Goal: Information Seeking & Learning: Learn about a topic

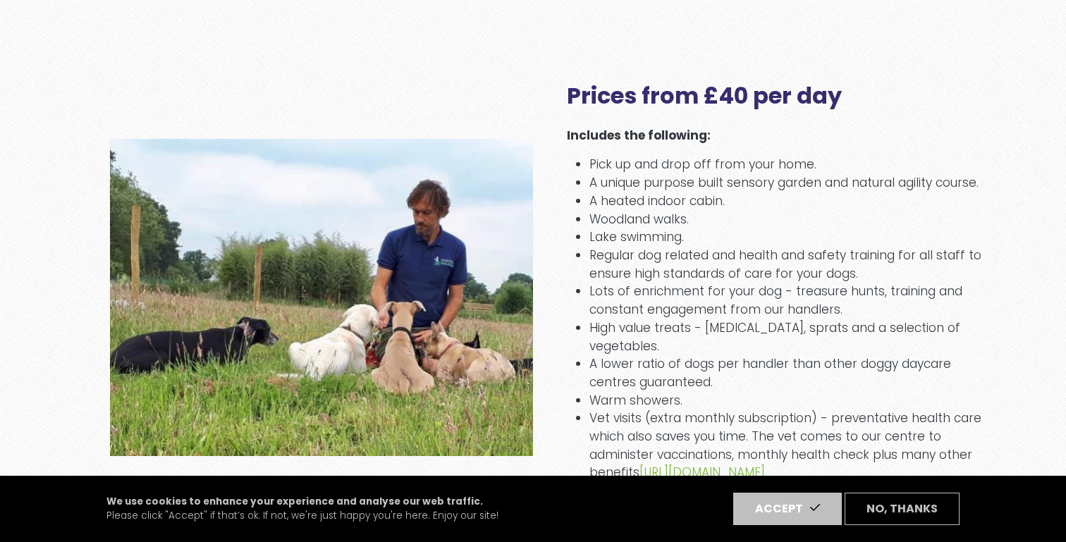
scroll to position [2246, 0]
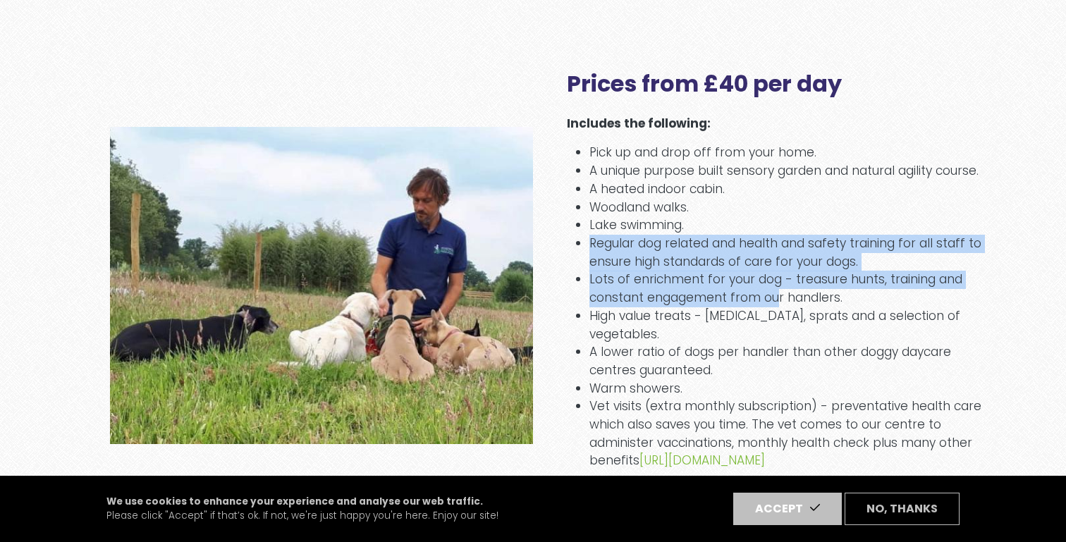
drag, startPoint x: 592, startPoint y: 247, endPoint x: 775, endPoint y: 298, distance: 189.7
click at [775, 298] on ul "Pick up and drop off from your home. A unique purpose built sensory garden and …" at bounding box center [778, 307] width 423 height 326
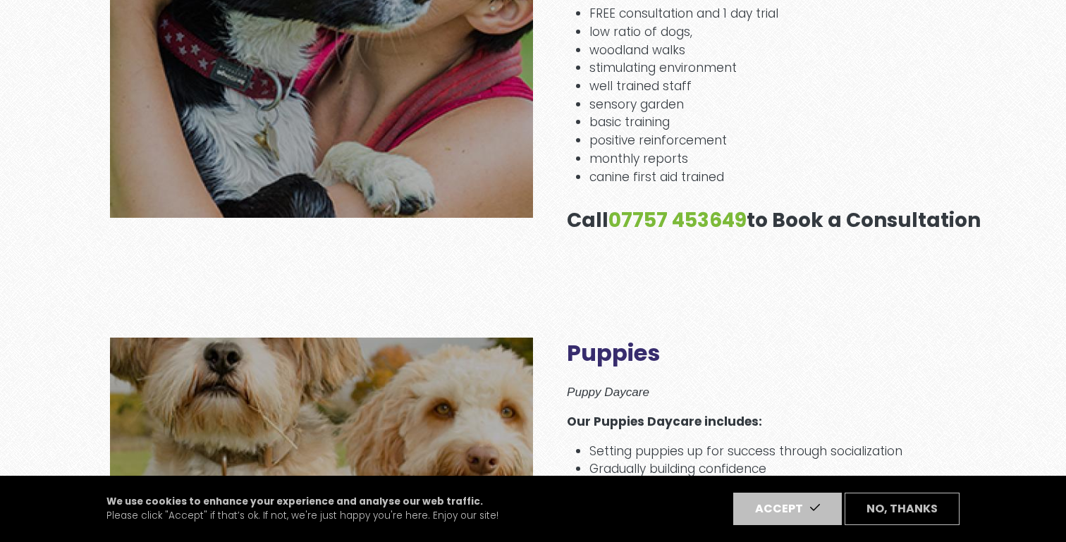
scroll to position [0, 0]
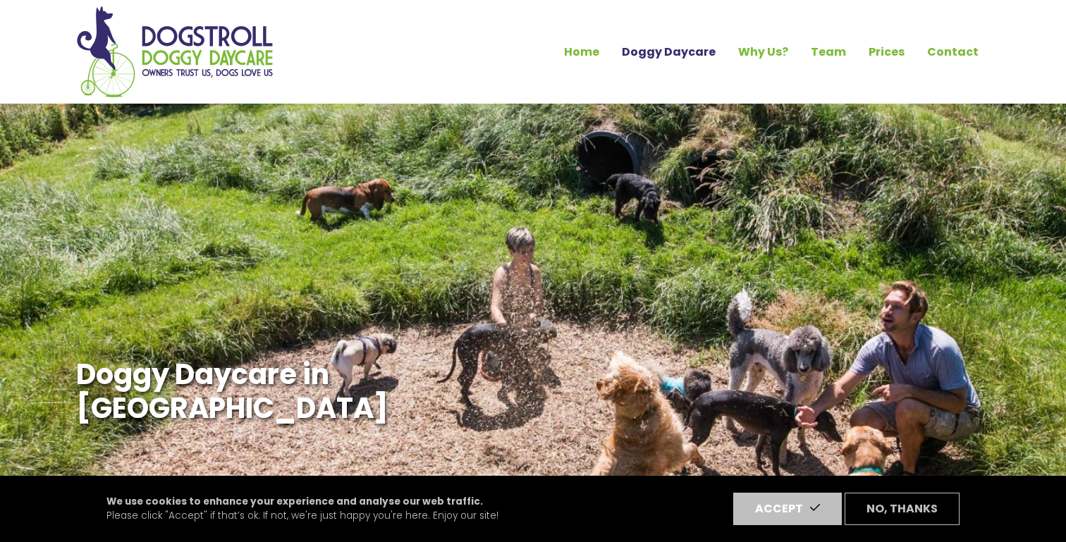
click at [702, 51] on link "Doggy Daycare" at bounding box center [668, 52] width 116 height 24
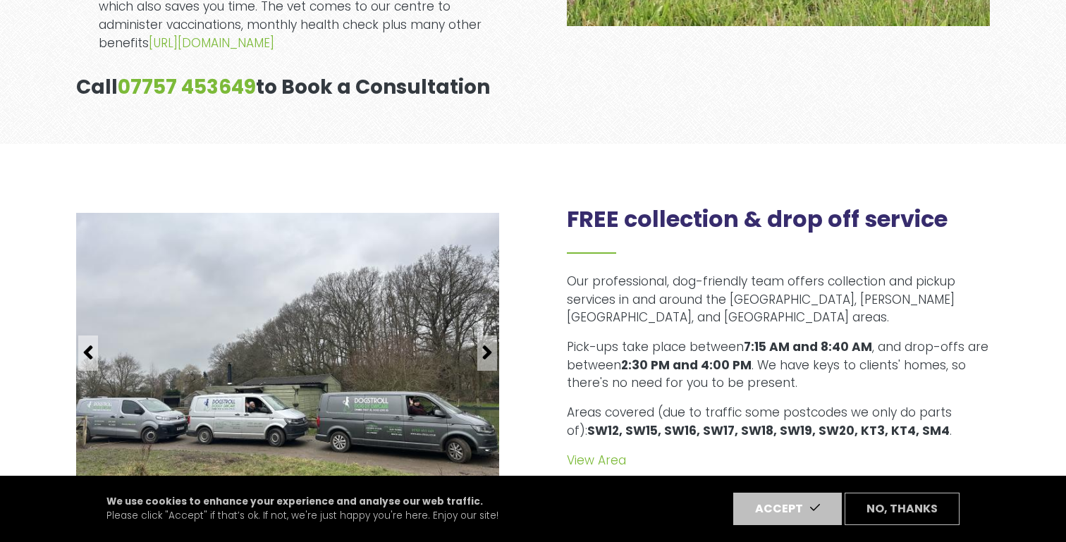
scroll to position [2837, 0]
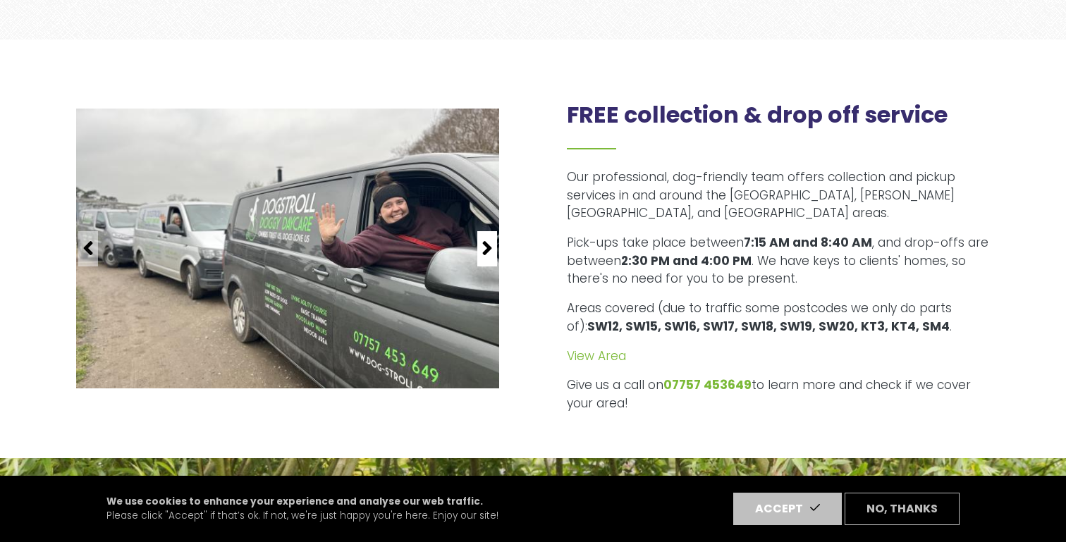
click at [486, 237] on icon "button" at bounding box center [486, 248] width 11 height 23
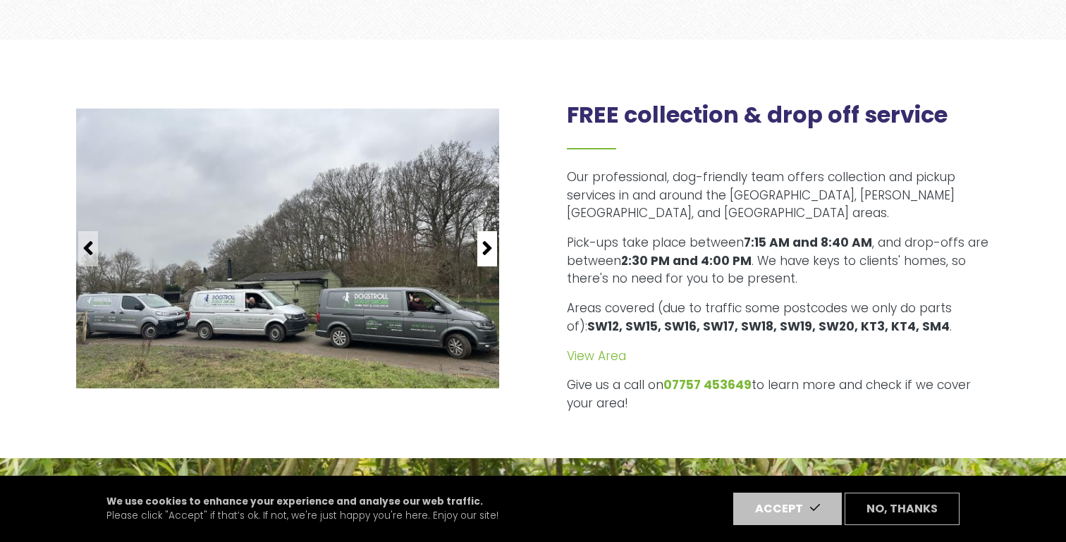
click at [486, 237] on icon "button" at bounding box center [486, 248] width 11 height 23
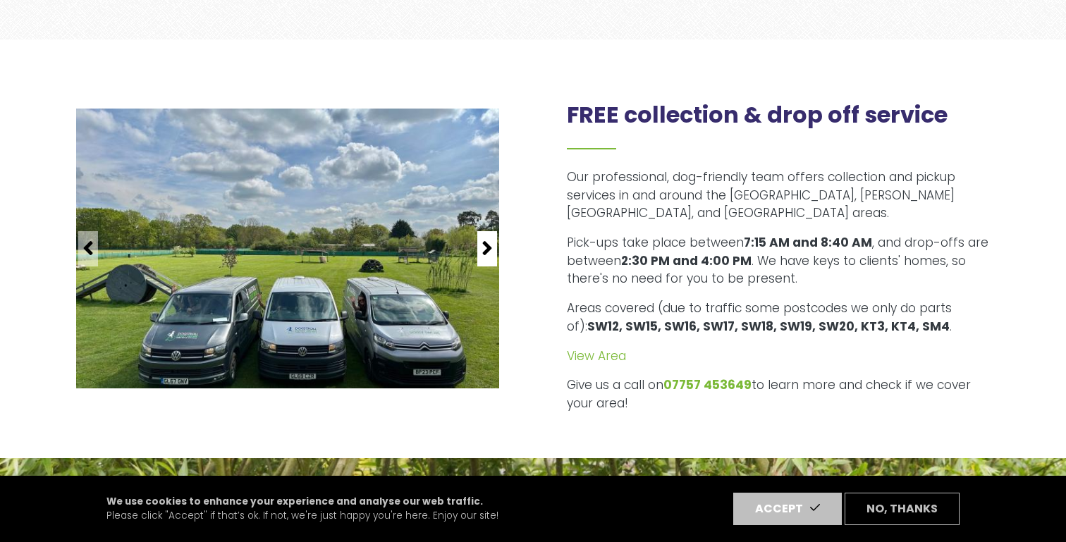
click at [486, 237] on icon "button" at bounding box center [486, 248] width 11 height 23
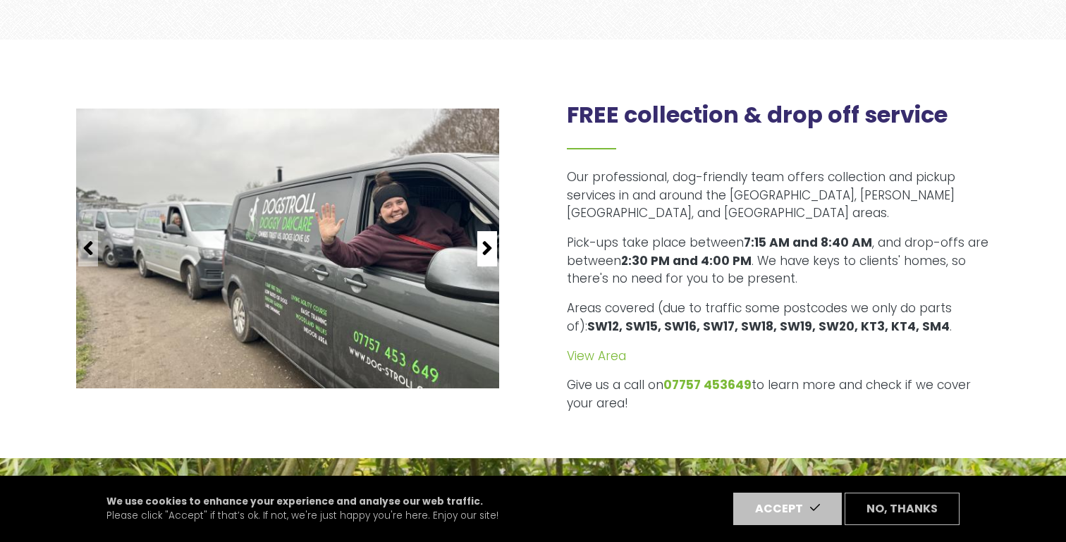
click at [486, 237] on icon "button" at bounding box center [486, 248] width 11 height 23
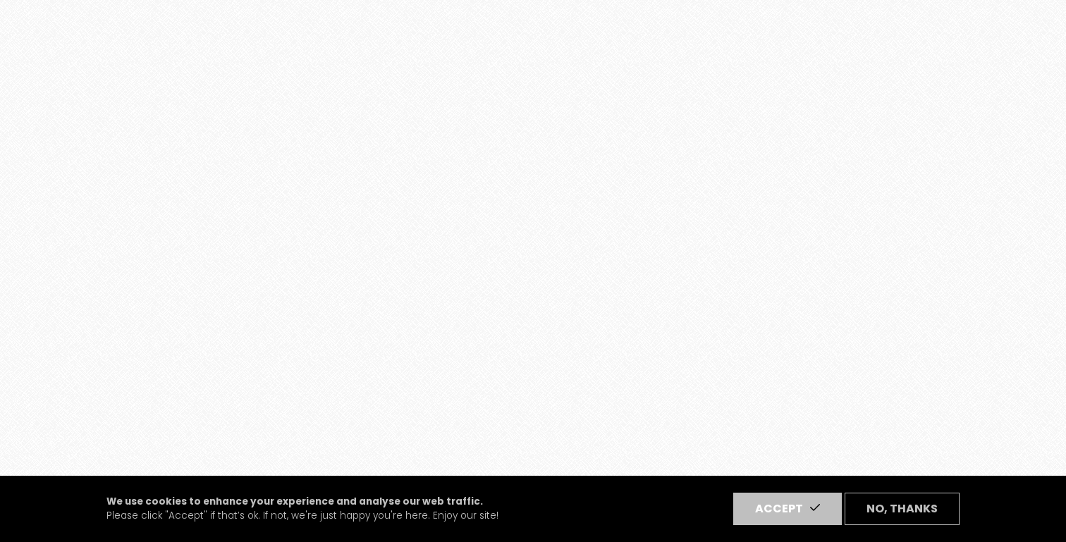
scroll to position [2916, 0]
